Goal: Task Accomplishment & Management: Manage account settings

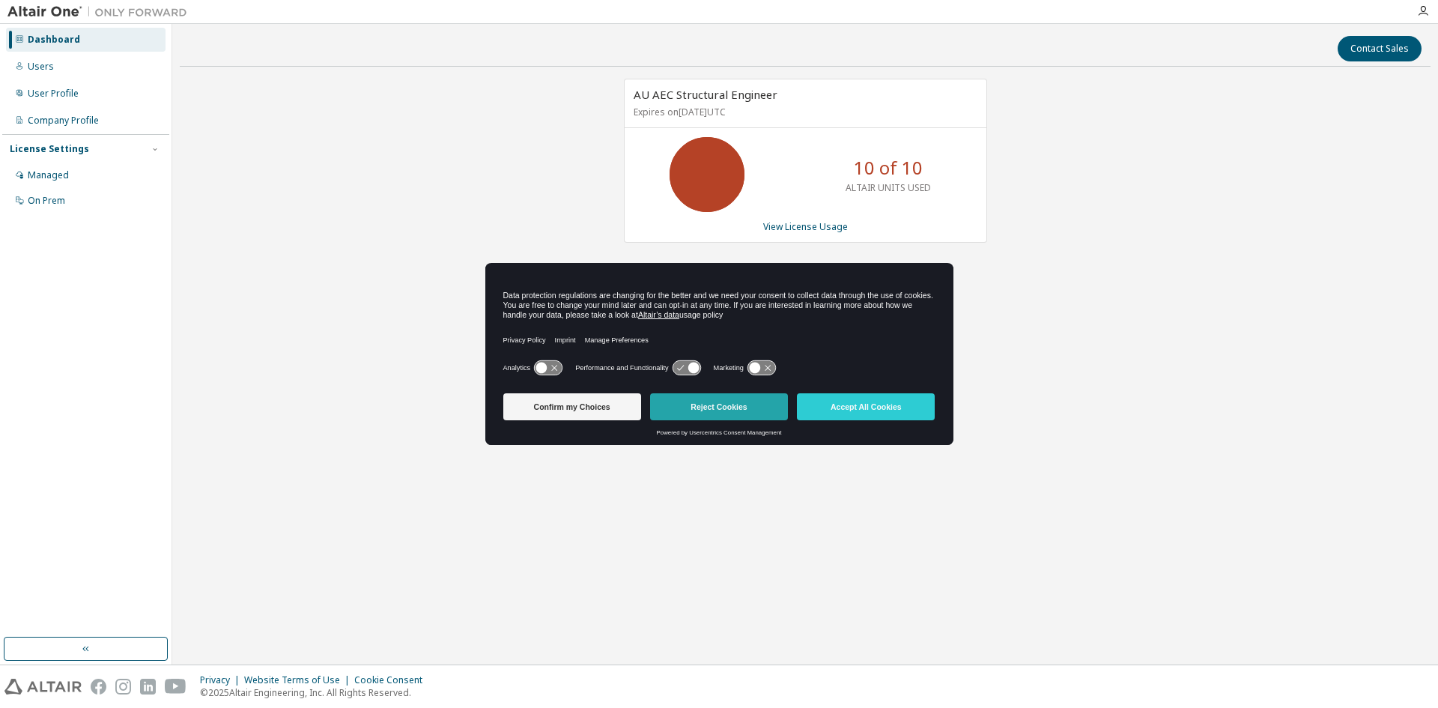
click at [735, 408] on button "Reject Cookies" at bounding box center [719, 406] width 138 height 27
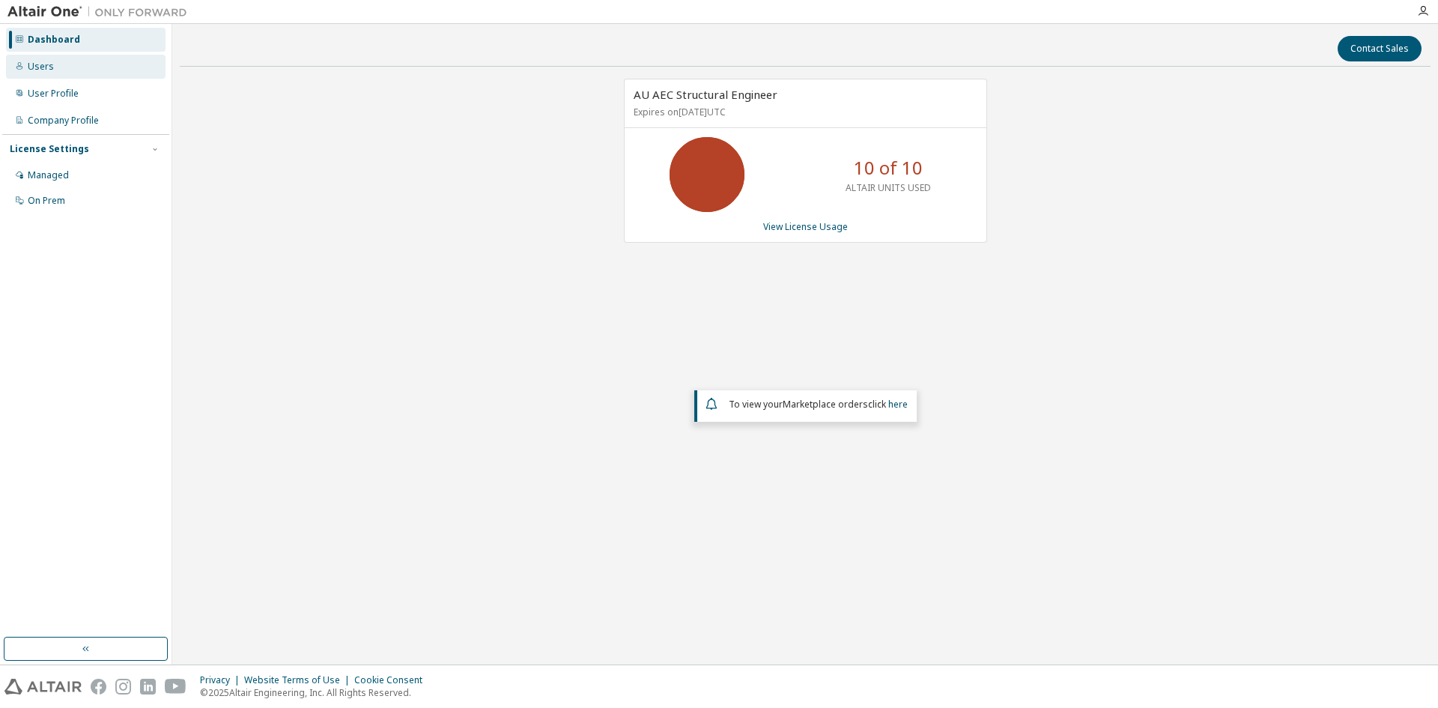
click at [54, 67] on div "Users" at bounding box center [86, 67] width 160 height 24
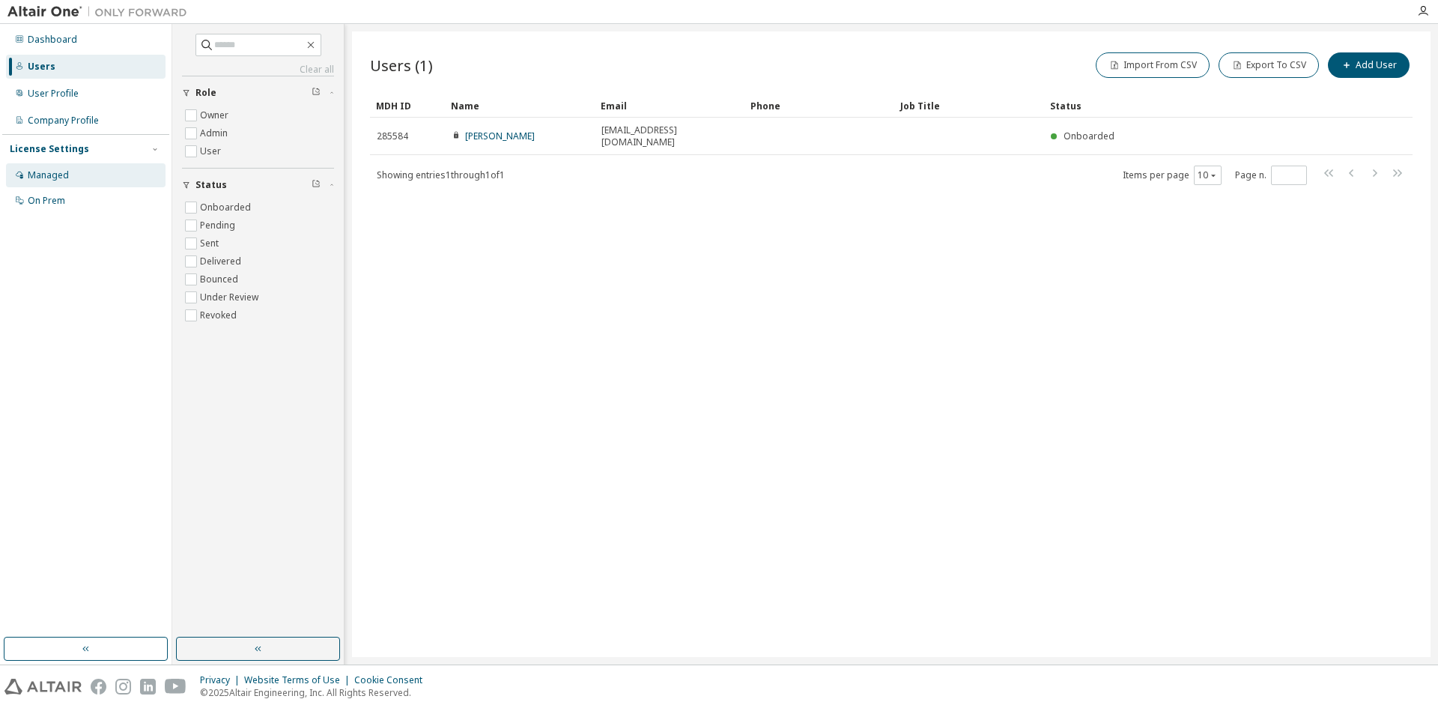
click at [68, 174] on div "Managed" at bounding box center [86, 175] width 160 height 24
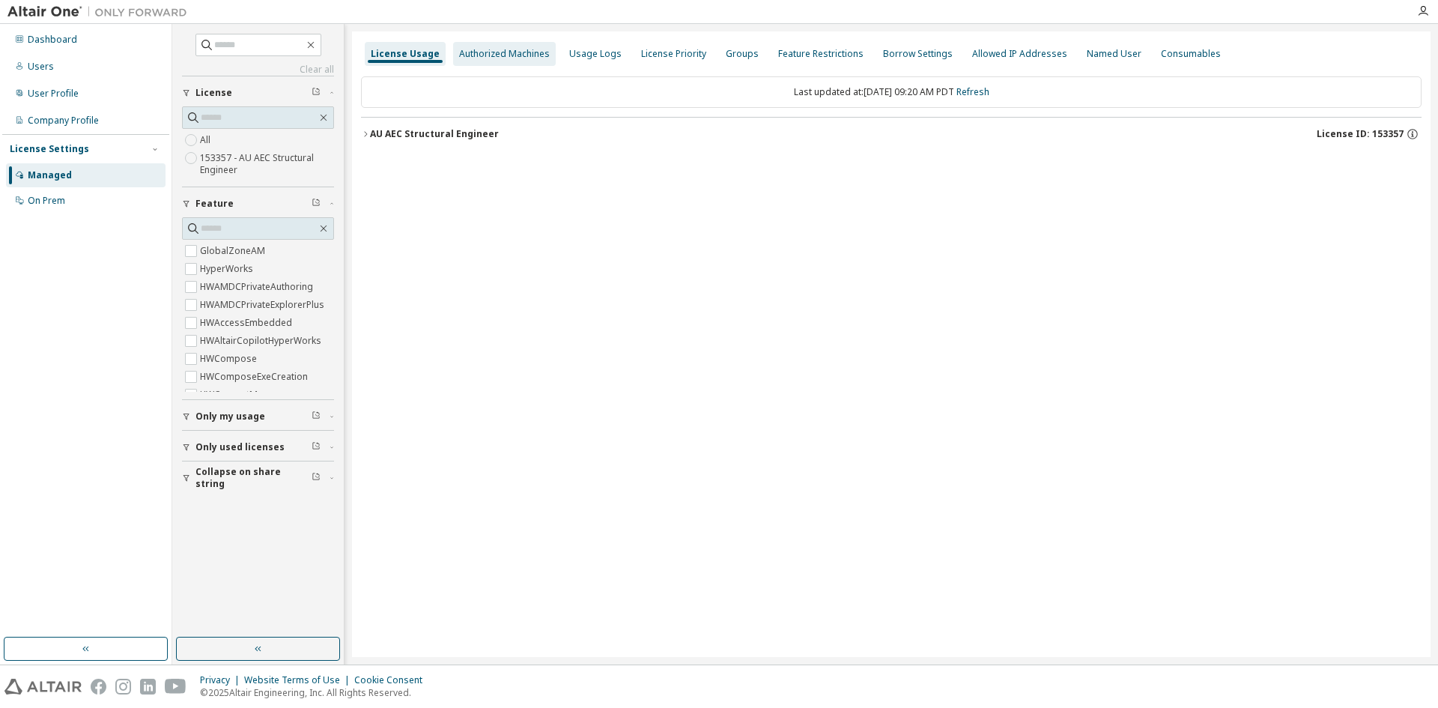
click at [513, 61] on div "Authorized Machines" at bounding box center [504, 54] width 103 height 24
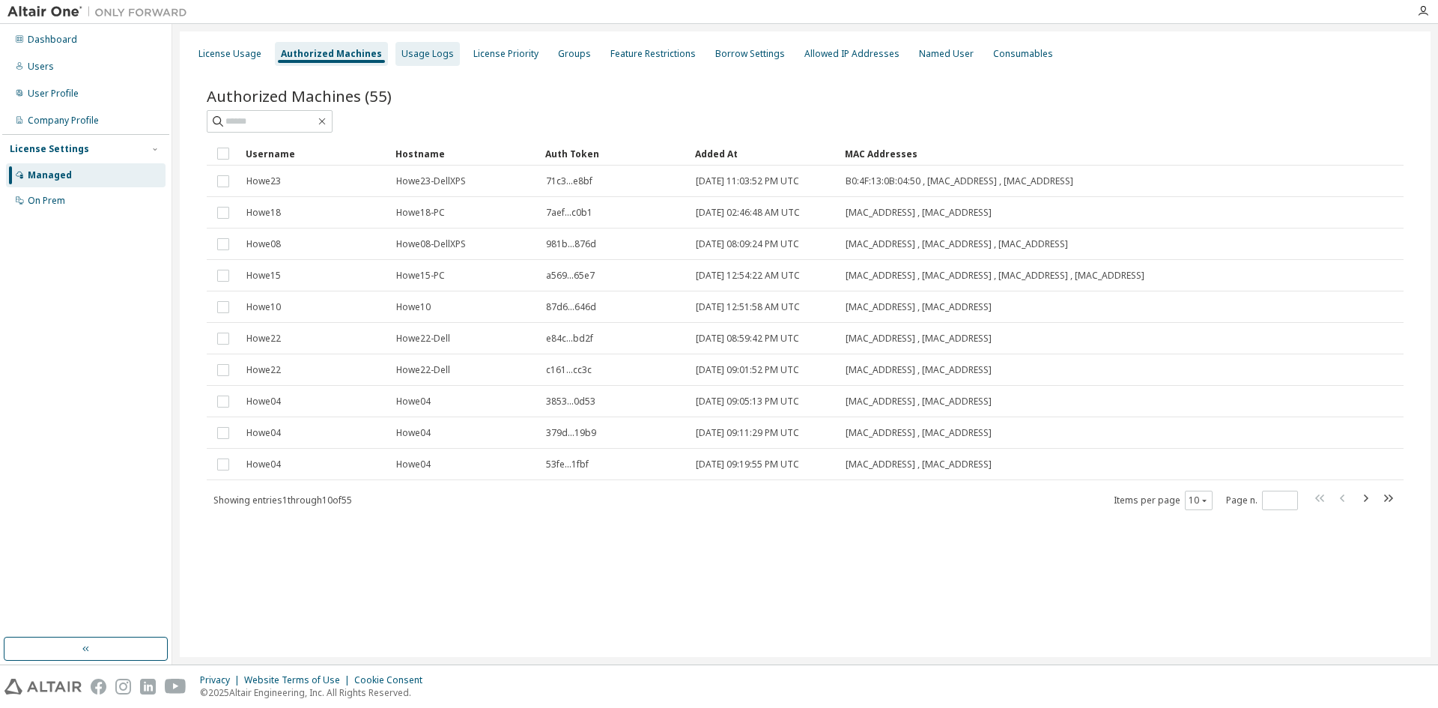
click at [419, 58] on div "Usage Logs" at bounding box center [427, 54] width 52 height 12
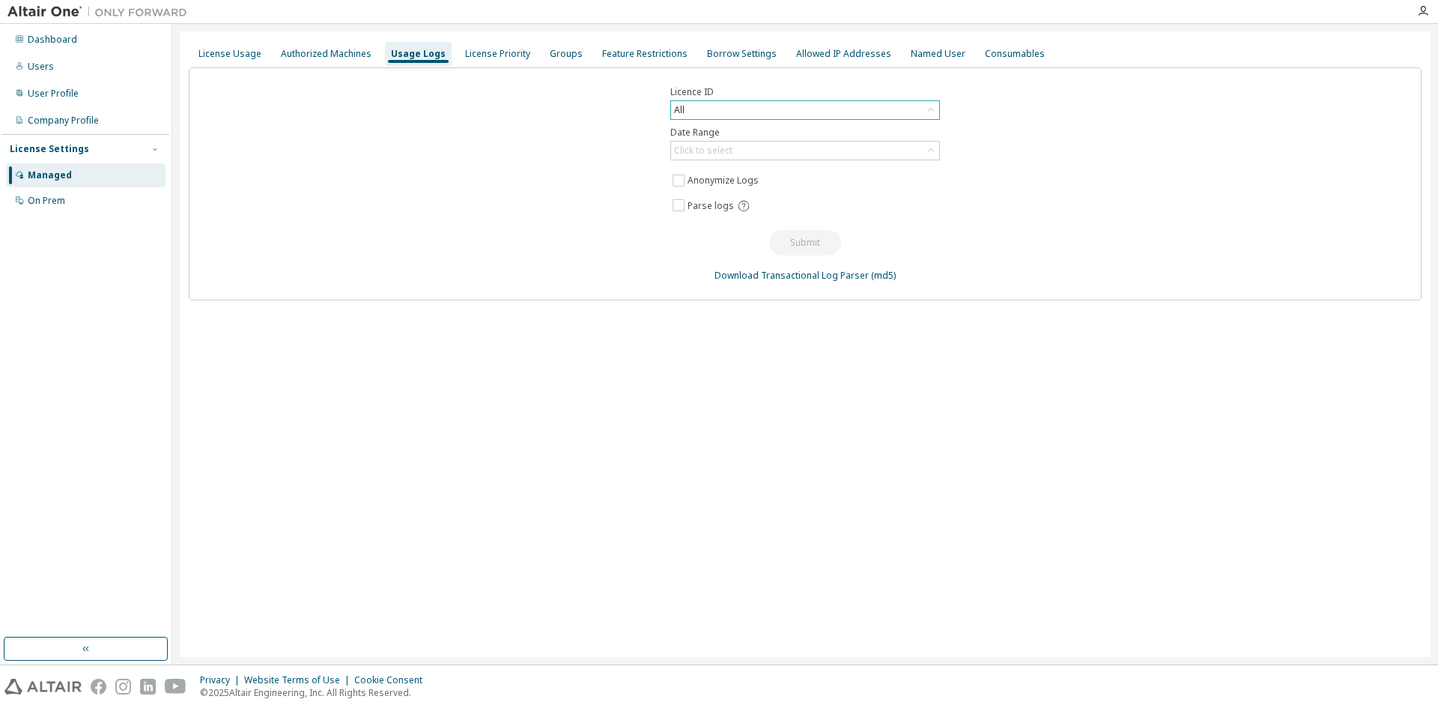
click at [933, 110] on icon at bounding box center [931, 110] width 6 height 4
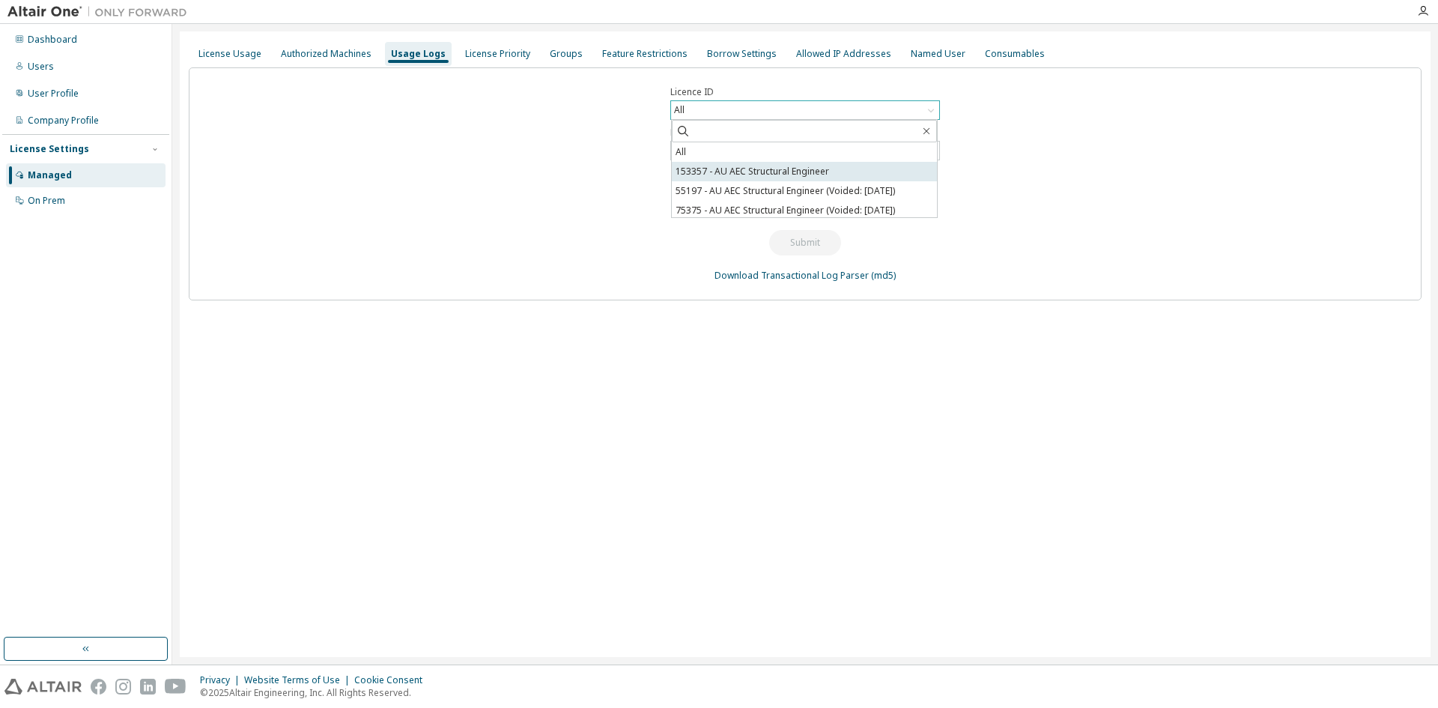
click at [822, 169] on li "153357 - AU AEC Structural Engineer" at bounding box center [804, 171] width 265 height 19
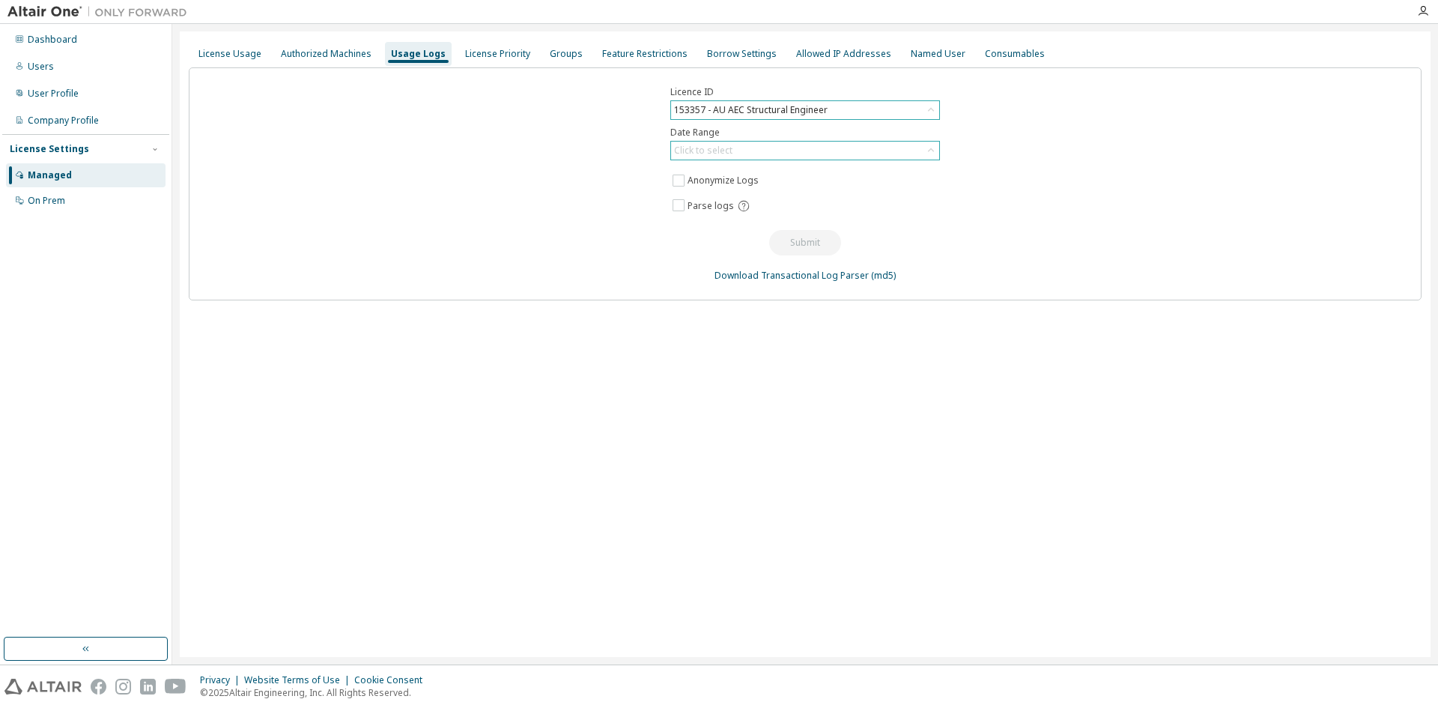
click at [772, 151] on div "Click to select" at bounding box center [805, 151] width 268 height 18
click at [755, 194] on li "Last 30 days" at bounding box center [804, 192] width 265 height 19
click at [784, 237] on button "Submit" at bounding box center [805, 242] width 72 height 25
click at [307, 57] on div "Authorized Machines" at bounding box center [326, 54] width 91 height 12
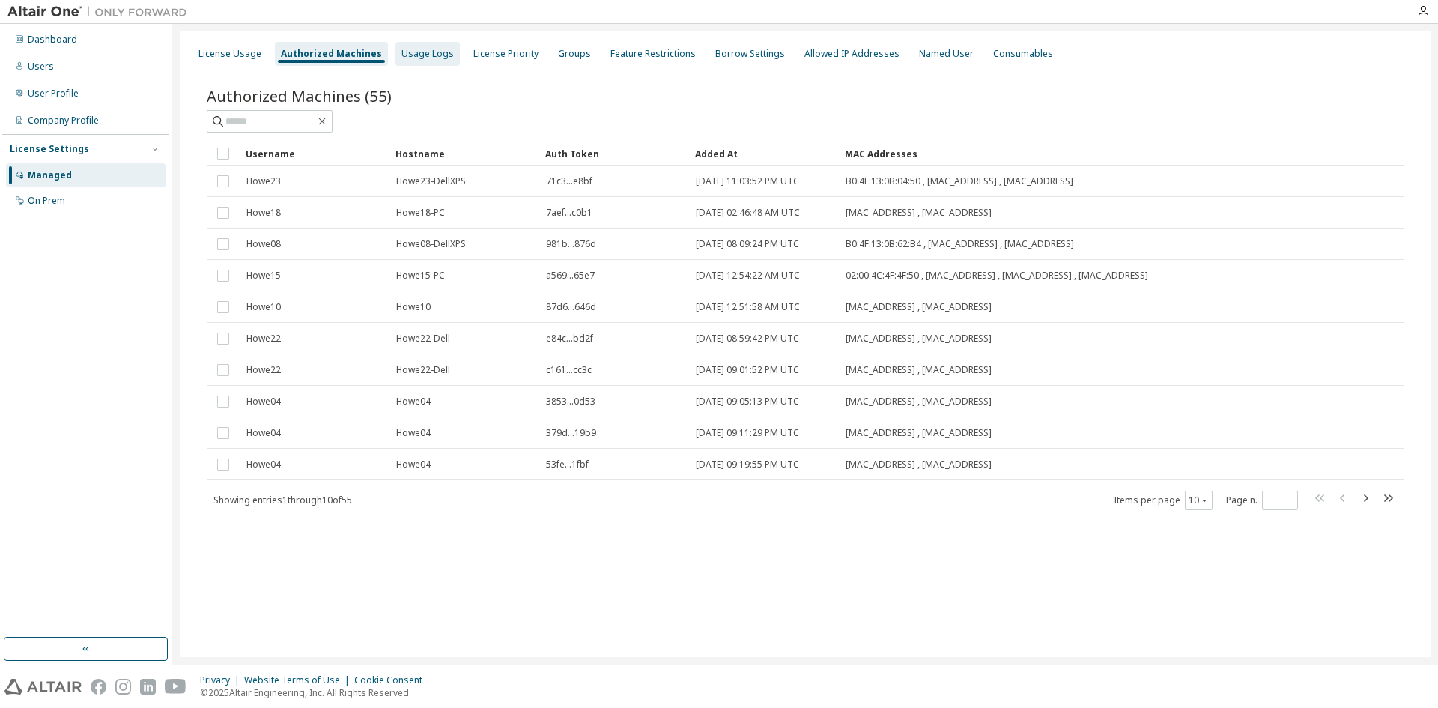
click at [430, 52] on div "Usage Logs" at bounding box center [427, 54] width 52 height 12
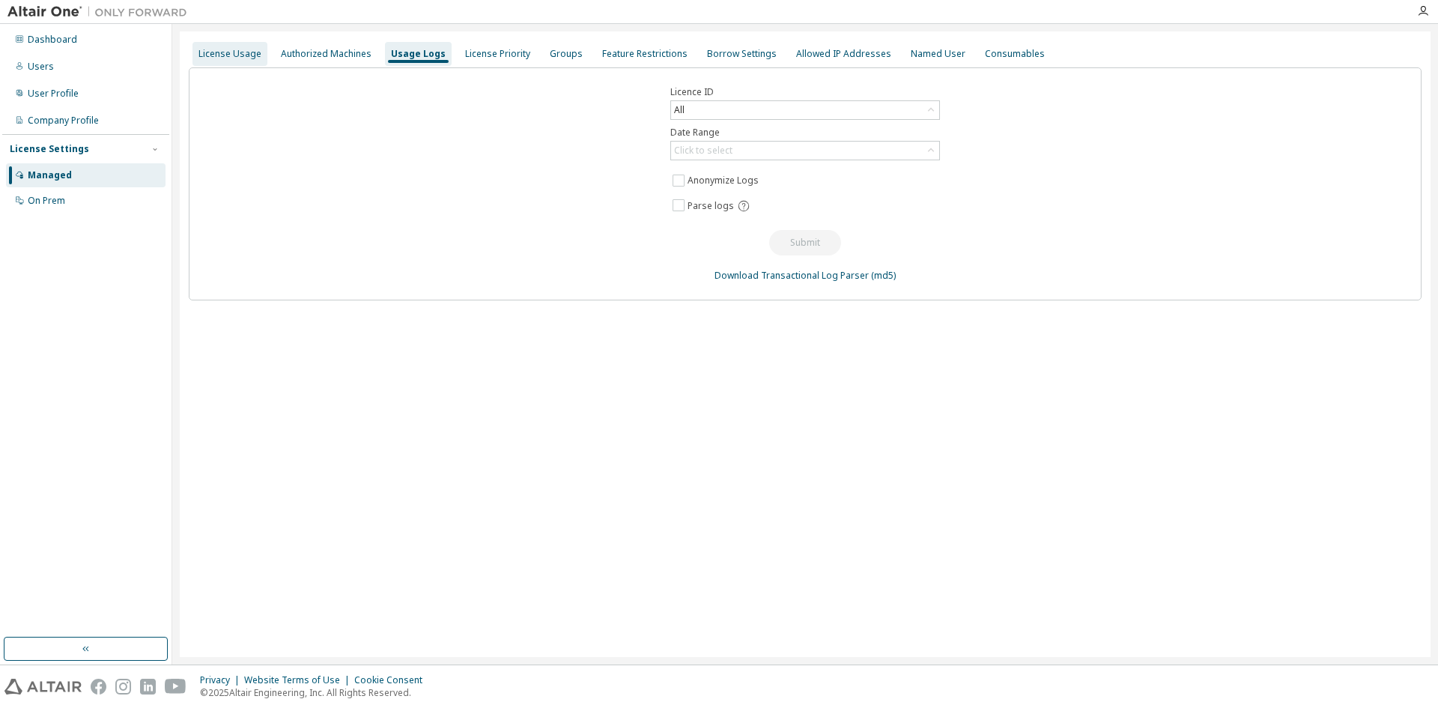
click at [237, 57] on div "License Usage" at bounding box center [229, 54] width 63 height 12
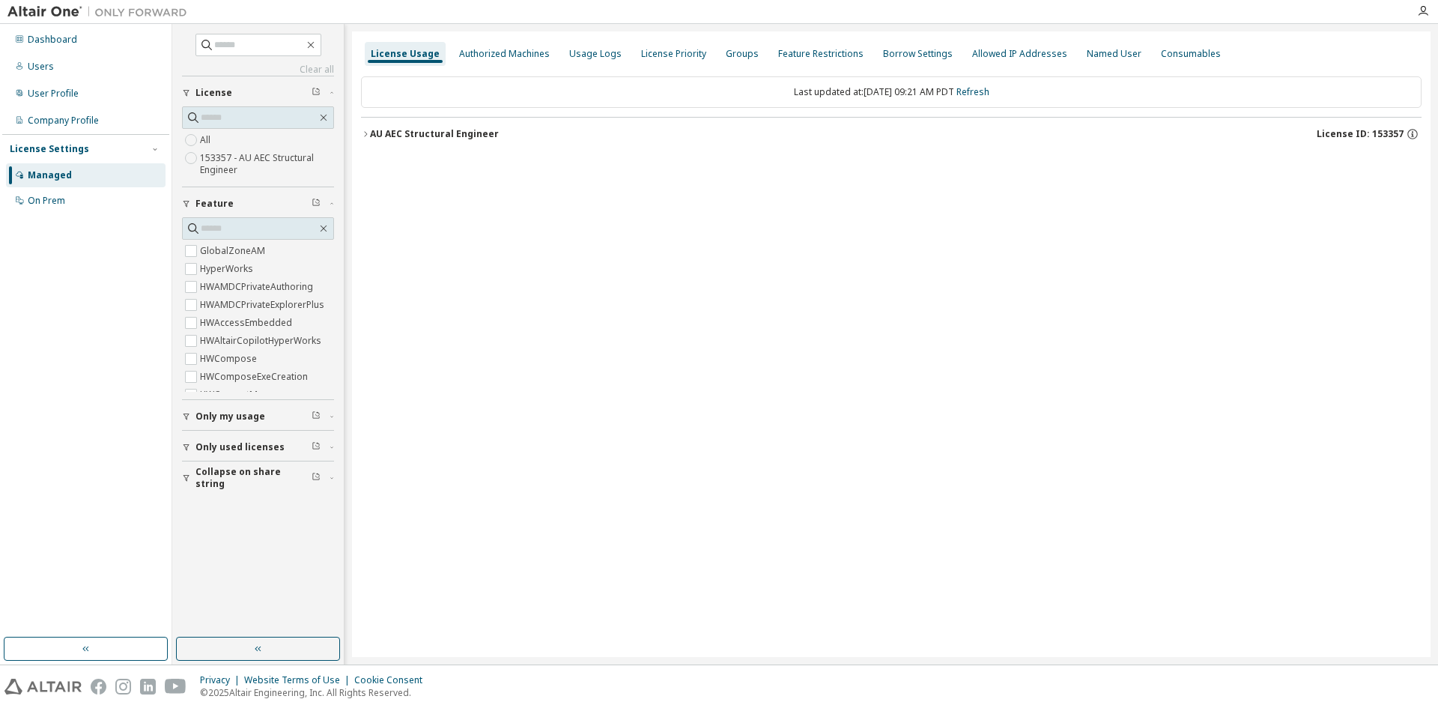
click at [365, 132] on icon "button" at bounding box center [365, 133] width 3 height 5
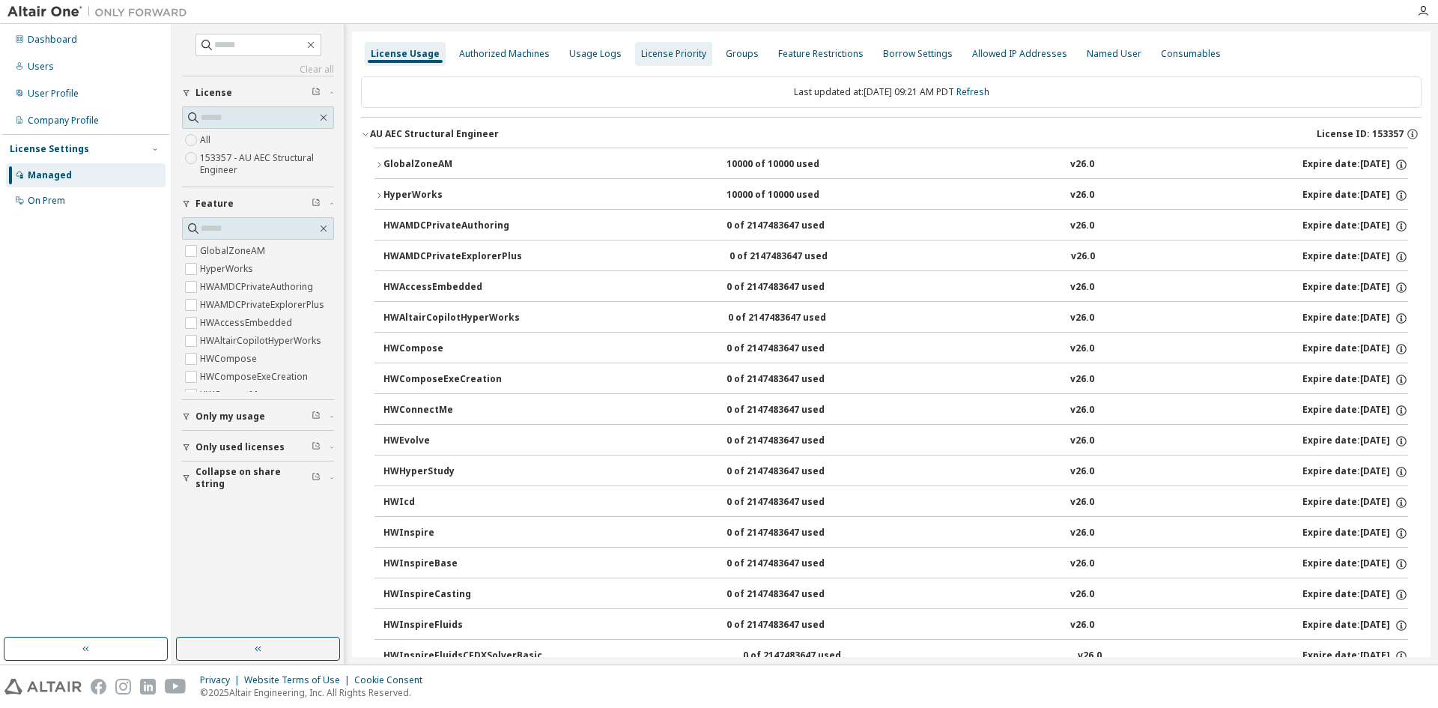
click at [643, 55] on div "License Priority" at bounding box center [673, 54] width 65 height 12
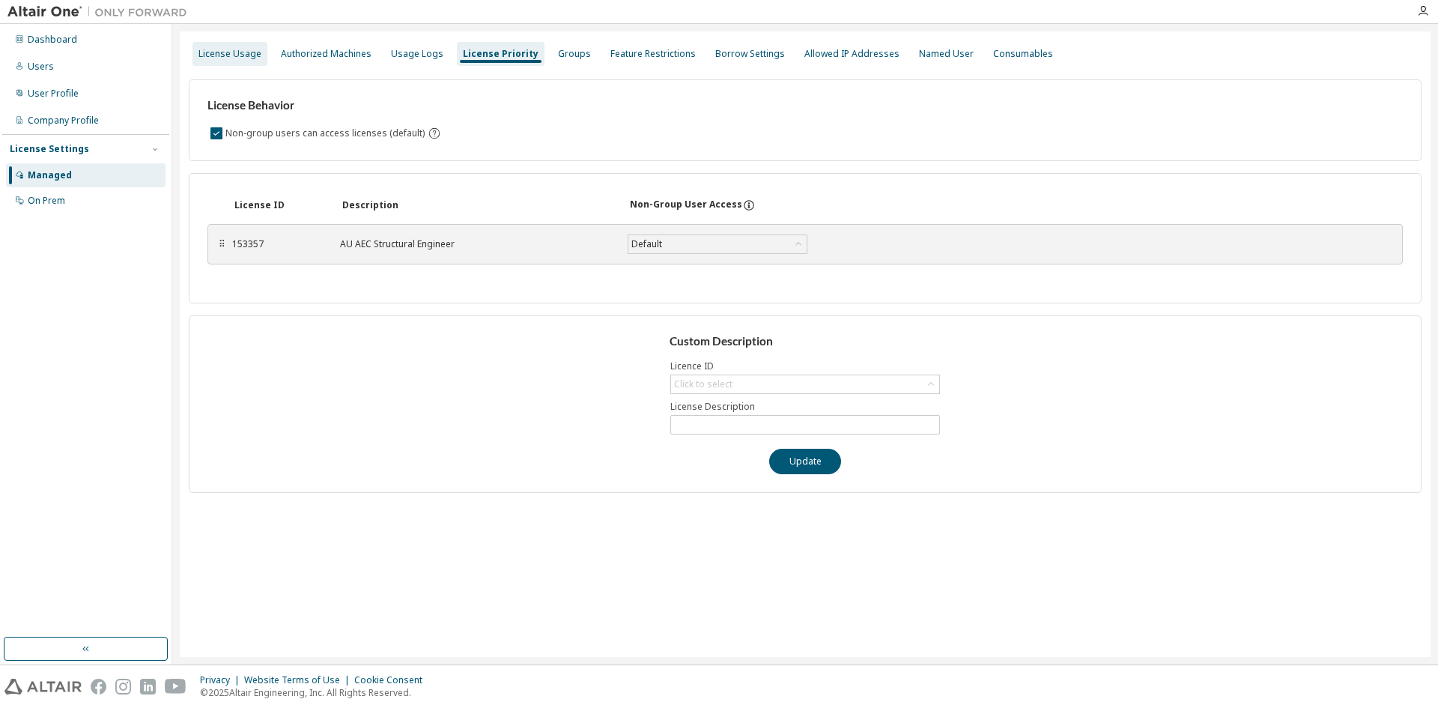
click at [237, 55] on div "License Usage" at bounding box center [229, 54] width 63 height 12
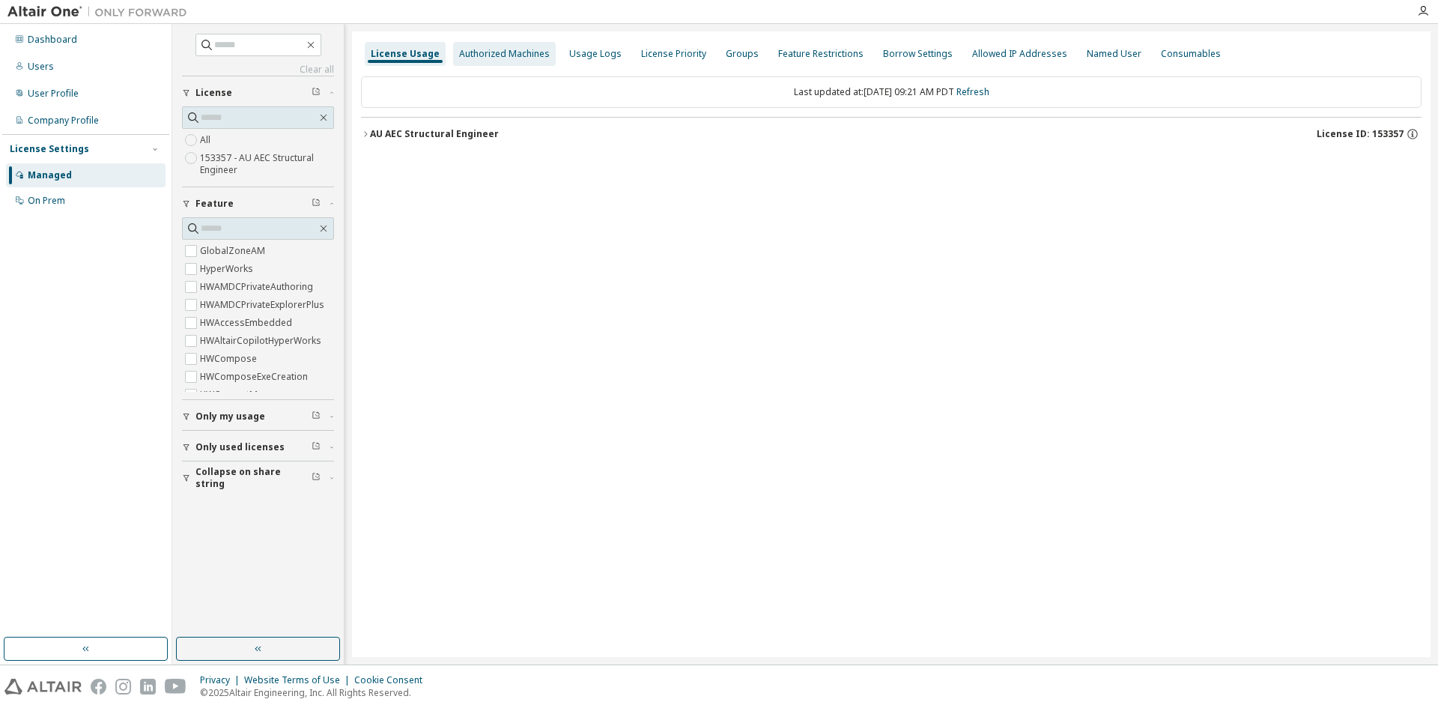
click at [479, 59] on div "Authorized Machines" at bounding box center [504, 54] width 91 height 12
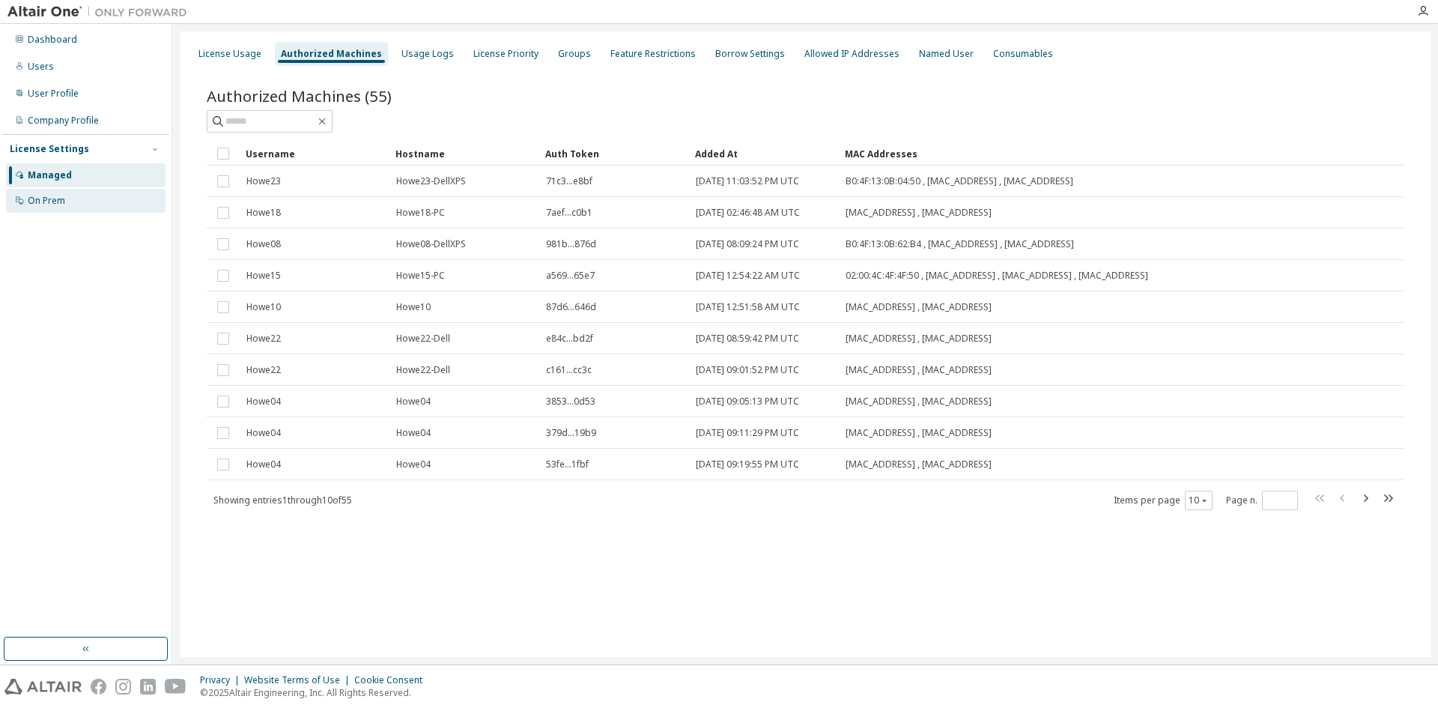
click at [77, 202] on div "On Prem" at bounding box center [86, 201] width 160 height 24
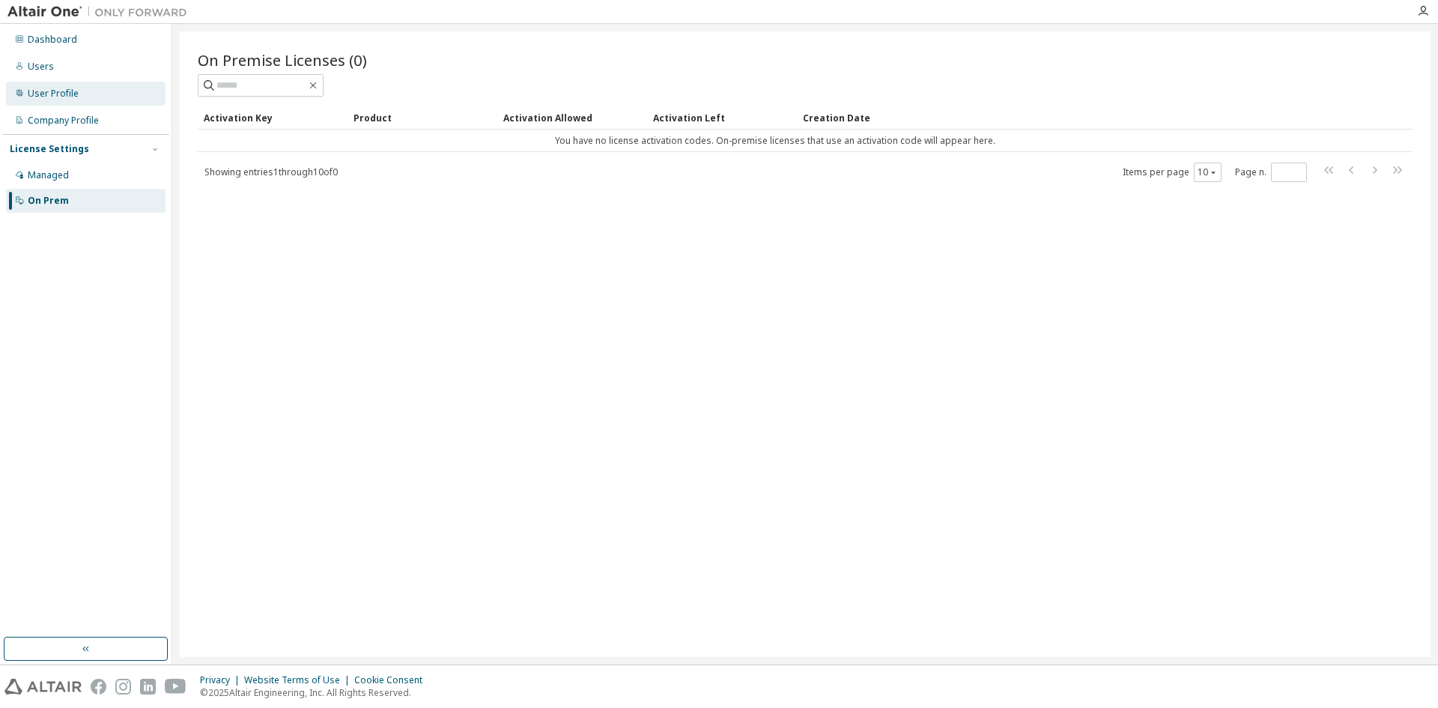
click at [63, 97] on div "User Profile" at bounding box center [53, 94] width 51 height 12
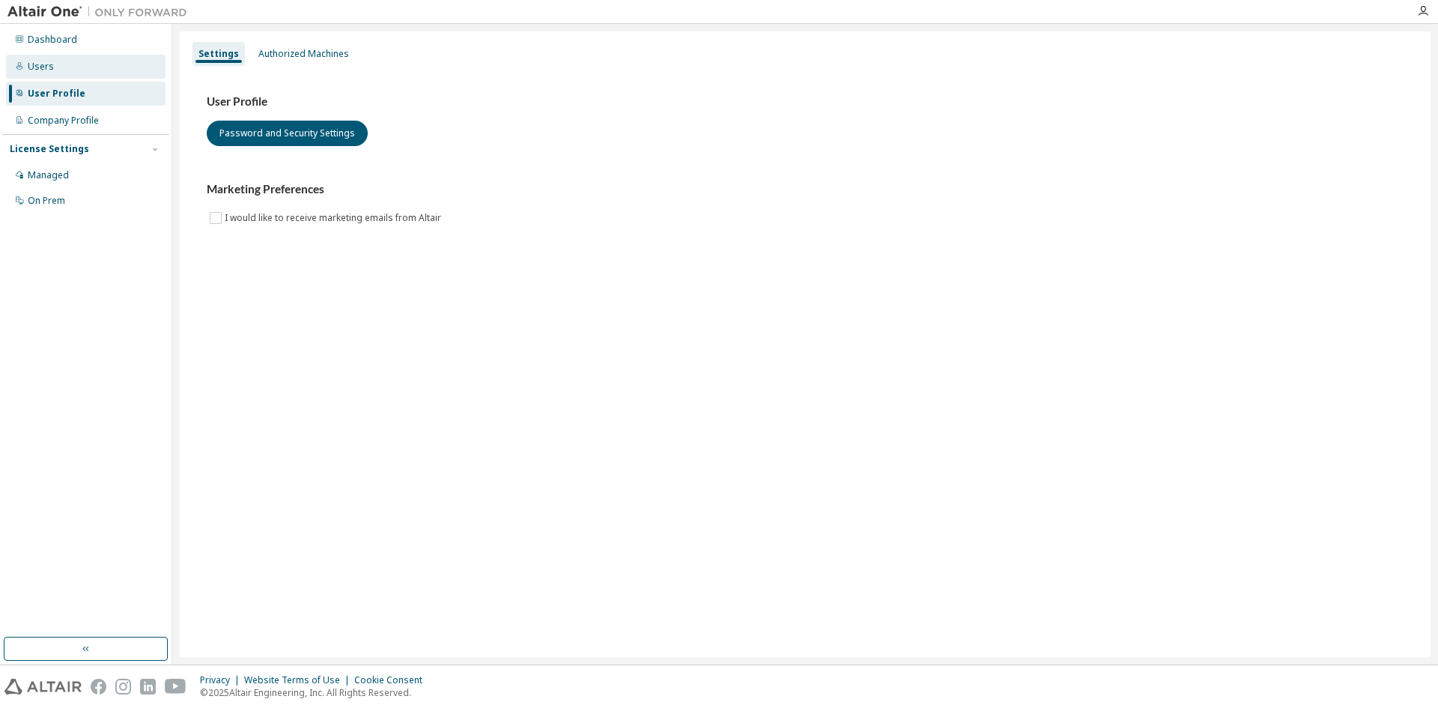
click at [52, 68] on div "Users" at bounding box center [86, 67] width 160 height 24
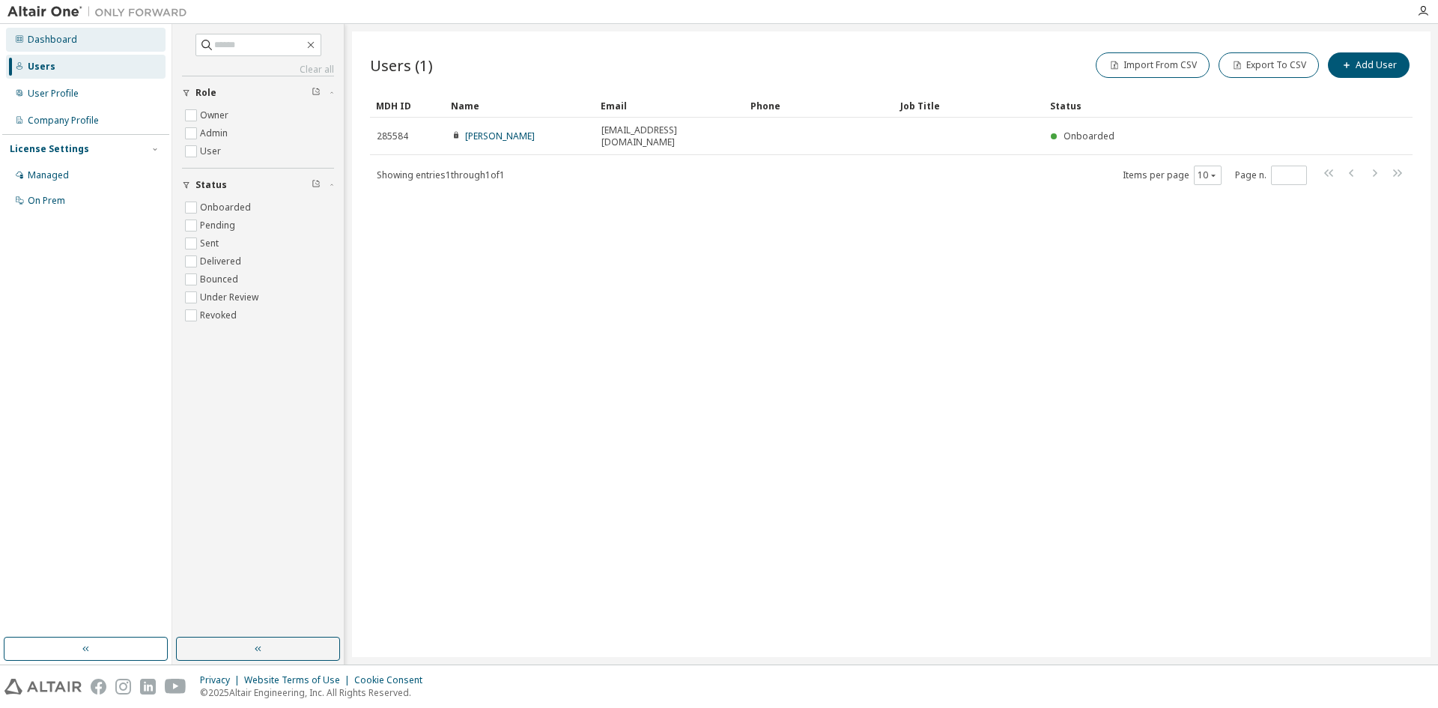
click at [60, 41] on div "Dashboard" at bounding box center [52, 40] width 49 height 12
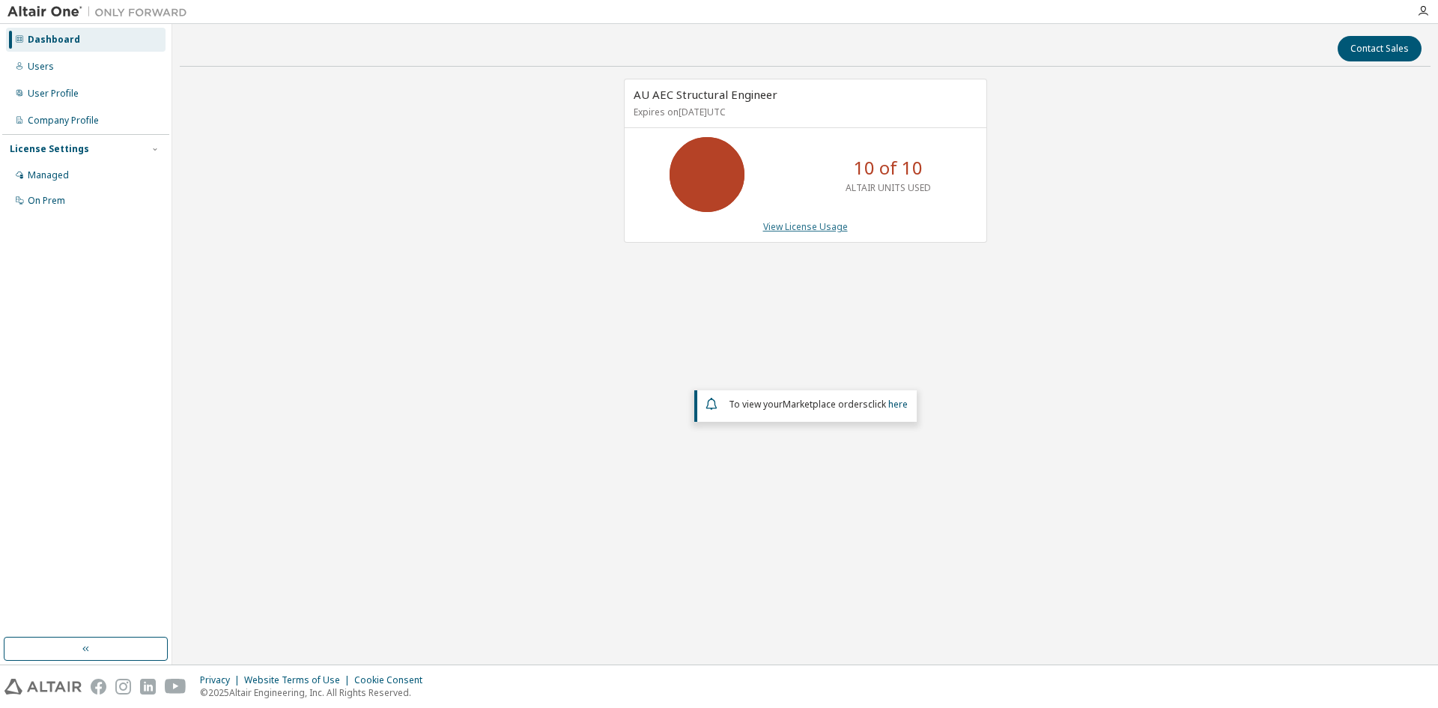
click at [798, 226] on link "View License Usage" at bounding box center [805, 226] width 85 height 13
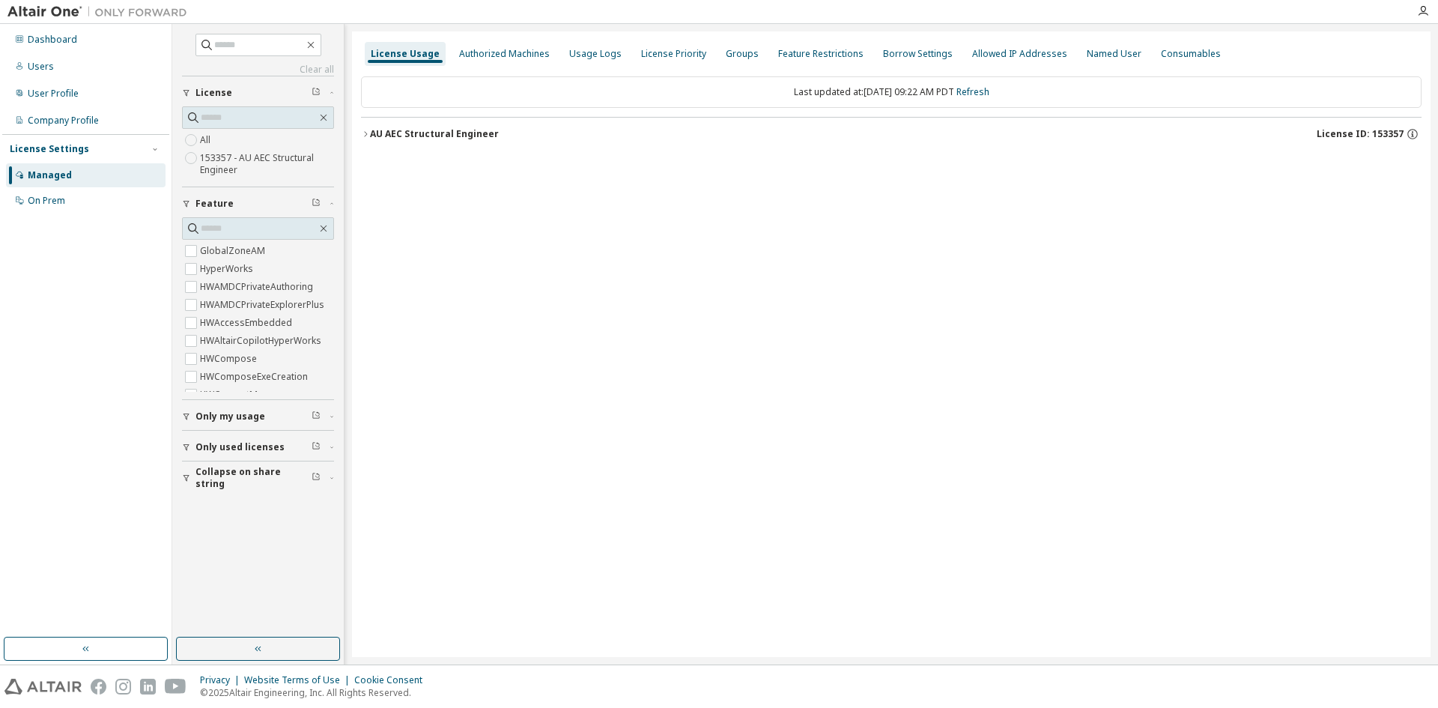
click at [369, 130] on icon "button" at bounding box center [365, 134] width 9 height 9
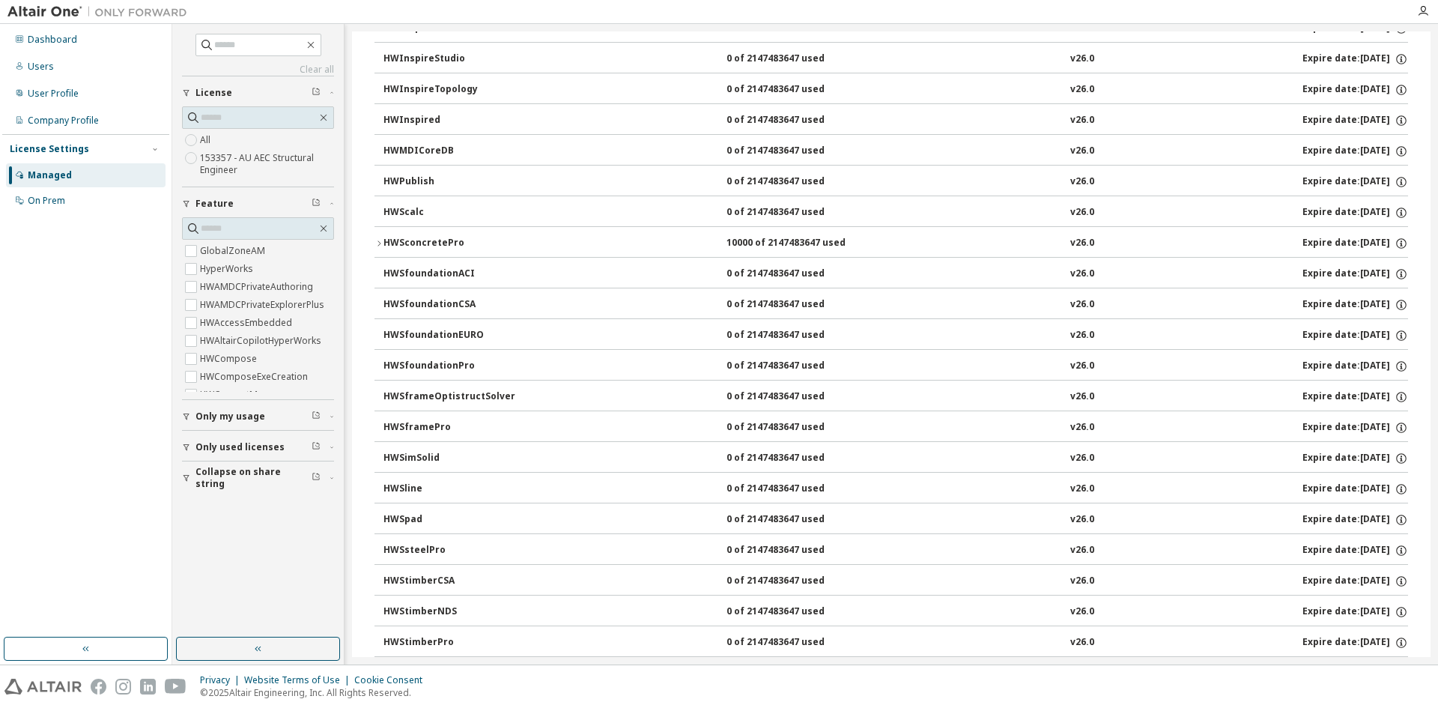
scroll to position [1149, 0]
click at [928, 247] on div "HWSconcretePro 10000 of 2147483647 used v26.0 Expire date: 2026-04-19" at bounding box center [895, 243] width 1024 height 13
